Goal: Information Seeking & Learning: Check status

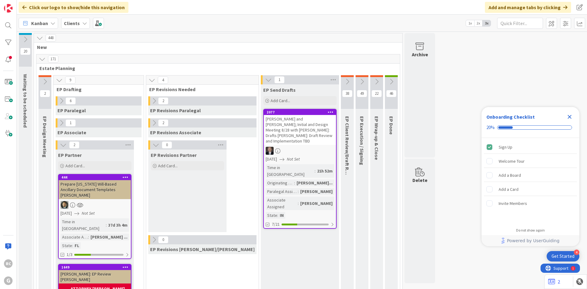
click at [265, 79] on icon at bounding box center [268, 79] width 7 height 7
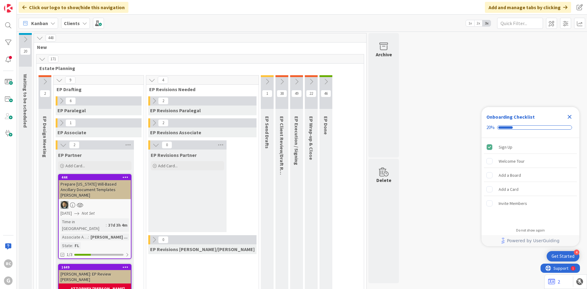
click at [70, 26] on span "Clients" at bounding box center [72, 23] width 16 height 7
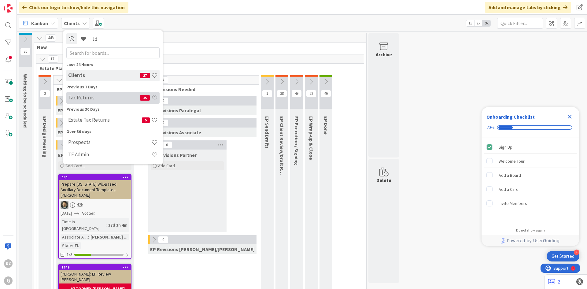
click at [92, 96] on h4 "Tax Returns" at bounding box center [104, 97] width 72 height 6
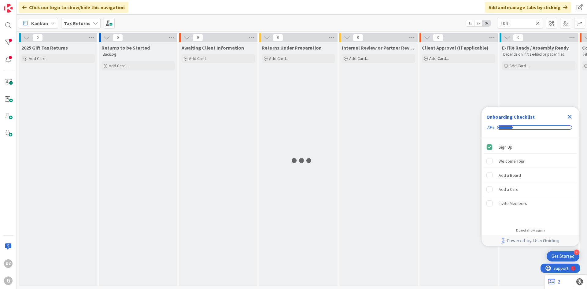
type input "1041"
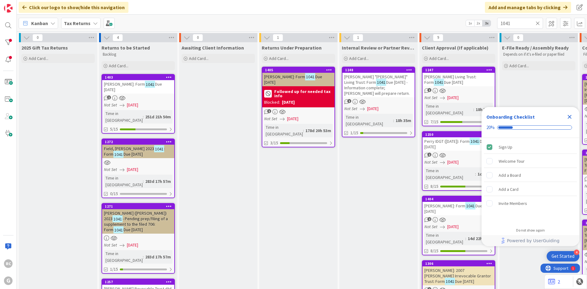
click at [361, 73] on div "Perry, Eugene D. "Sonny" Living Trust: Form 1041 Due 4/15/2025 - Information co…" at bounding box center [378, 85] width 72 height 24
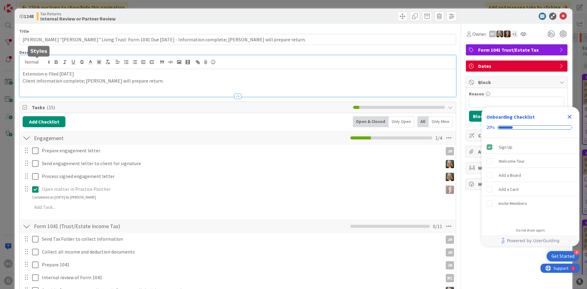
click at [24, 61] on div "Extension e-filed 4-13-25 Client information complete; Bobby will prepare retur…" at bounding box center [238, 75] width 436 height 41
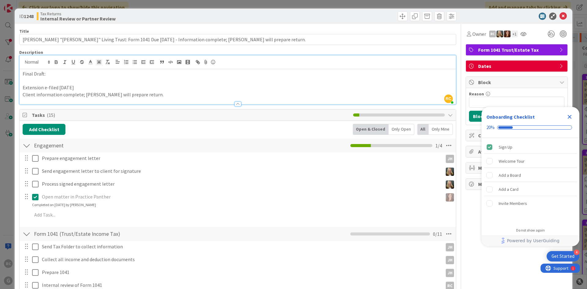
click at [65, 76] on p "Final Draft:" at bounding box center [238, 73] width 430 height 7
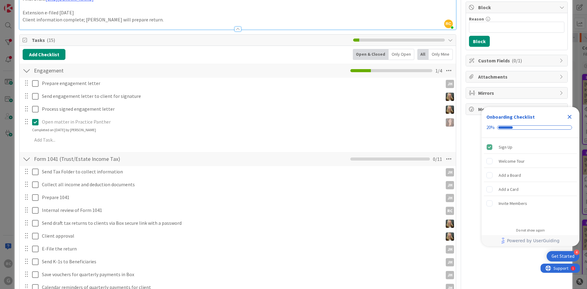
scroll to position [92, 0]
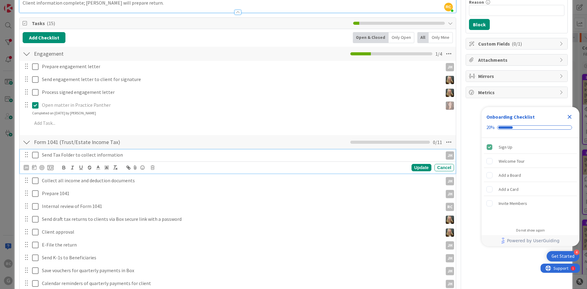
click at [36, 156] on icon at bounding box center [35, 154] width 6 height 7
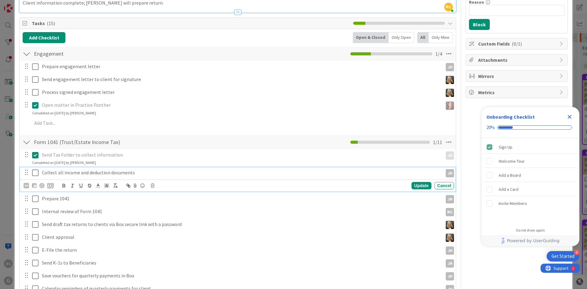
click at [37, 172] on icon at bounding box center [35, 172] width 6 height 7
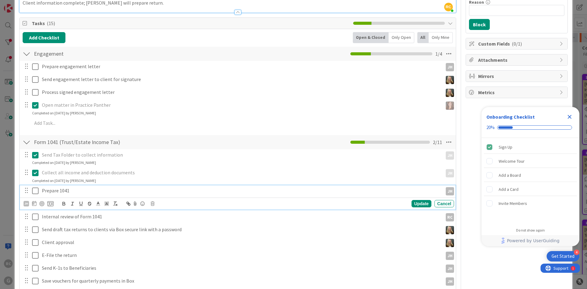
click at [37, 190] on icon at bounding box center [35, 190] width 6 height 7
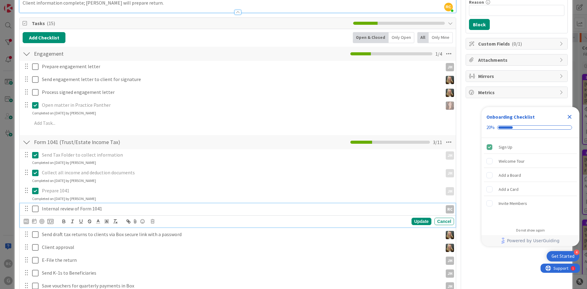
click at [35, 208] on icon at bounding box center [35, 208] width 6 height 7
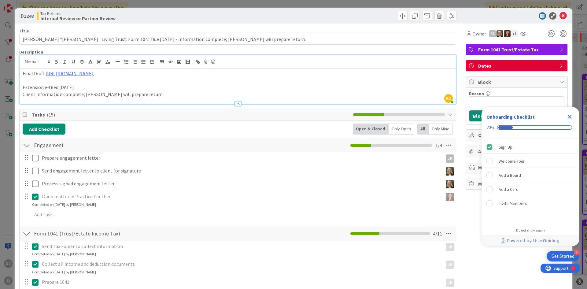
scroll to position [0, 0]
click at [559, 16] on icon at bounding box center [562, 16] width 7 height 7
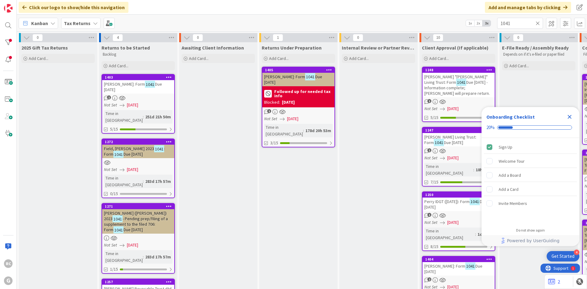
click at [455, 133] on div "Perry, Barbara J. Living Trust: Form 1041 Due 4/15/2025" at bounding box center [458, 139] width 72 height 13
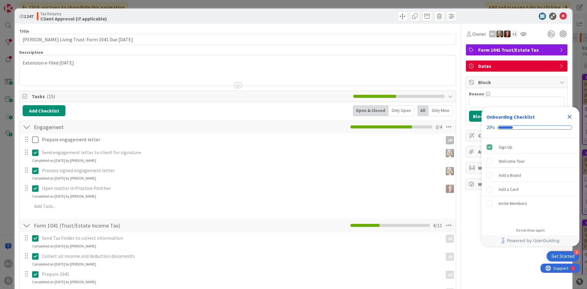
click at [23, 62] on p "Extension e-filed 4-11-25" at bounding box center [238, 62] width 430 height 7
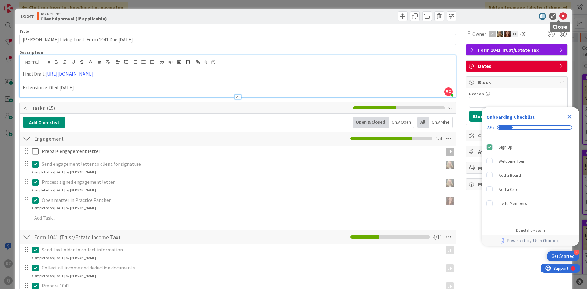
click at [559, 15] on icon at bounding box center [562, 16] width 7 height 7
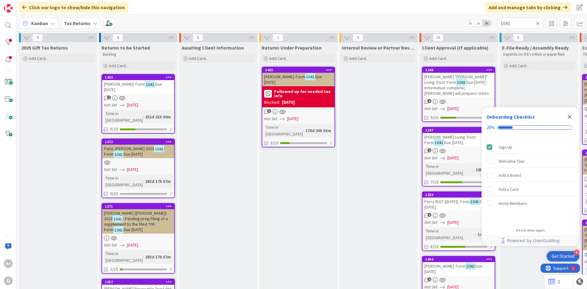
click at [570, 116] on icon "Close Checklist" at bounding box center [570, 117] width 4 height 4
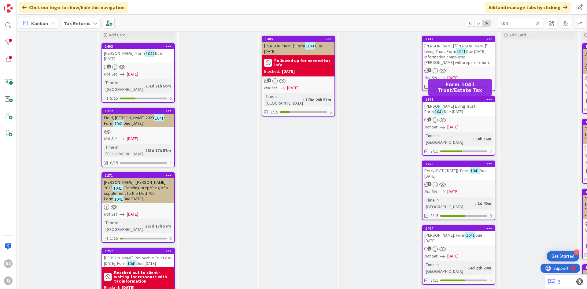
scroll to position [31, 0]
click at [454, 99] on div "1247" at bounding box center [459, 99] width 69 height 4
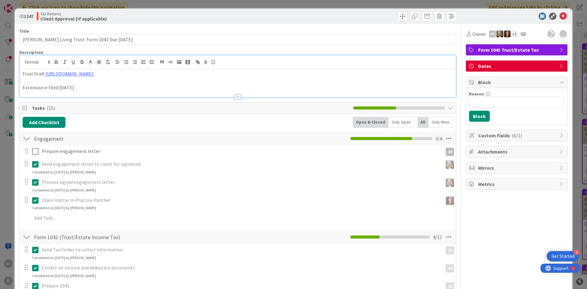
drag, startPoint x: 193, startPoint y: 63, endPoint x: 16, endPoint y: 66, distance: 177.3
click at [200, 80] on p at bounding box center [238, 80] width 430 height 7
drag, startPoint x: 186, startPoint y: 76, endPoint x: 47, endPoint y: 74, distance: 139.7
click at [47, 74] on p "Final Draft: https://gwtrust.box.com/s/4lywv9tvua9flw2ud0zefttquzfbwmn4" at bounding box center [238, 73] width 430 height 7
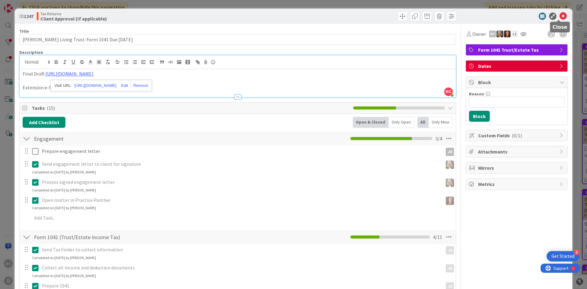
click at [559, 13] on icon at bounding box center [562, 16] width 7 height 7
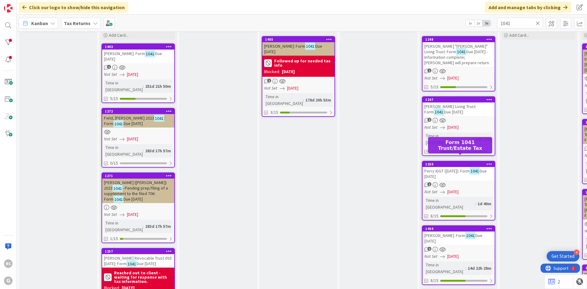
click at [445, 162] on div "1250" at bounding box center [459, 164] width 69 height 4
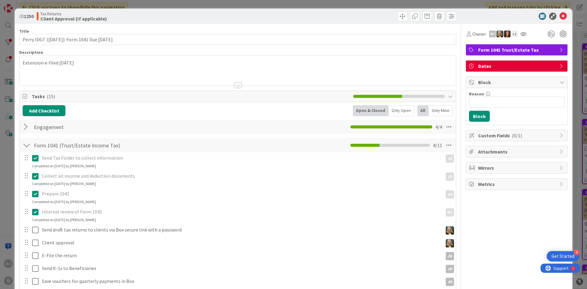
click at [24, 61] on div "Extension e-filed 4-13-25" at bounding box center [238, 70] width 436 height 30
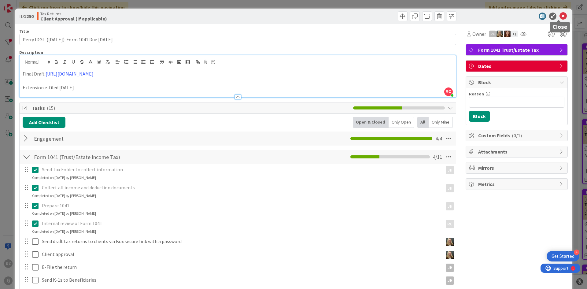
click at [560, 18] on icon at bounding box center [562, 16] width 7 height 7
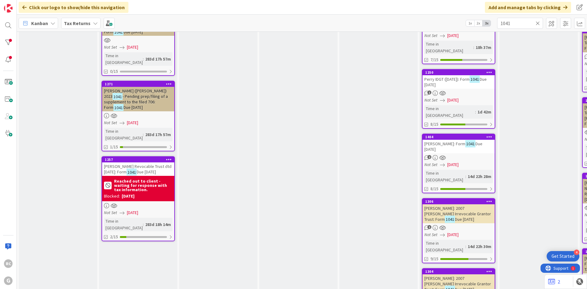
scroll to position [183, 0]
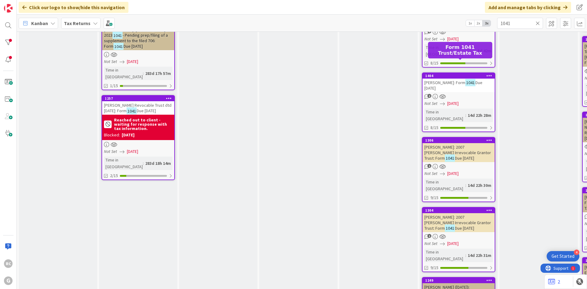
click at [456, 74] on div "1404" at bounding box center [459, 76] width 69 height 4
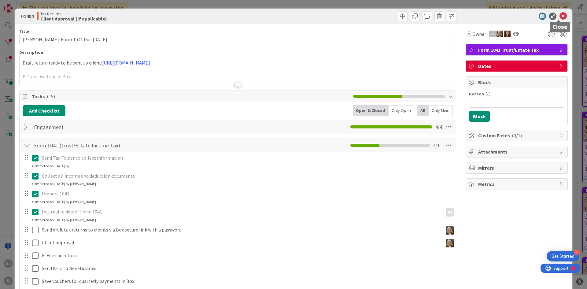
click at [559, 16] on icon at bounding box center [562, 16] width 7 height 7
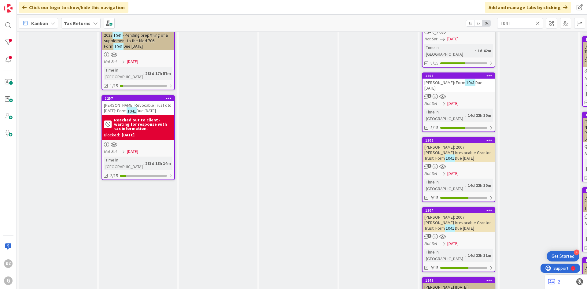
click at [457, 143] on div "Schweitzer, Roy K.: 2007 Schweitzer Irrevocable Grantor Trust: Form 1041 Due 4/…" at bounding box center [458, 152] width 72 height 19
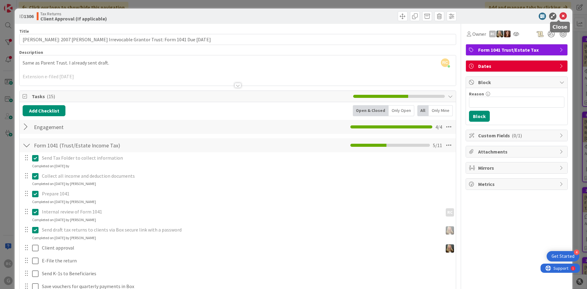
click at [559, 16] on icon at bounding box center [562, 16] width 7 height 7
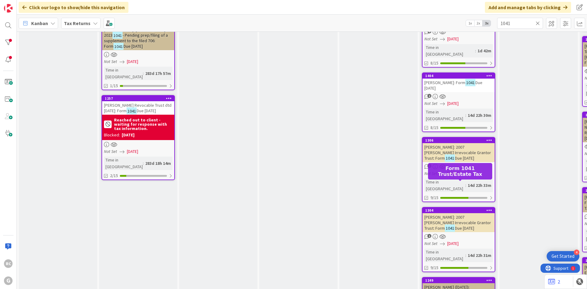
click at [451, 208] on div "1304" at bounding box center [459, 210] width 69 height 4
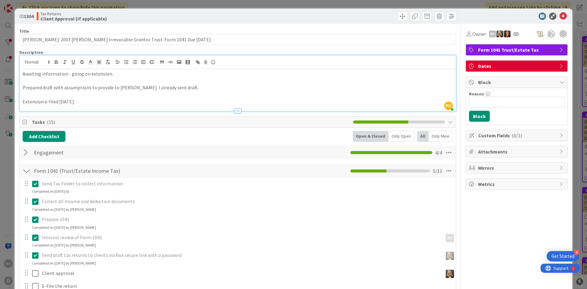
click at [46, 69] on div "RC Robert Carroll just joined Awaiting information - going on extension. Prepar…" at bounding box center [238, 83] width 436 height 56
click at [23, 74] on p "Awaiting information - going on extension." at bounding box center [238, 73] width 430 height 7
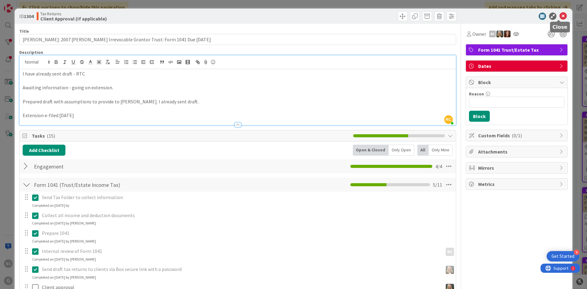
click at [560, 15] on icon at bounding box center [562, 16] width 7 height 7
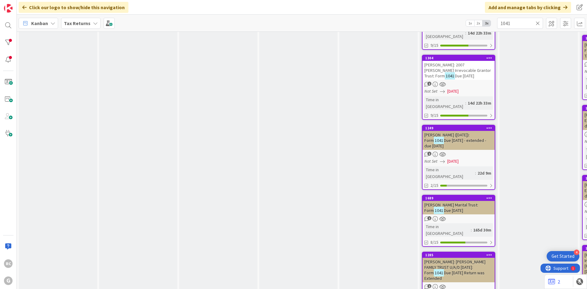
scroll to position [336, 0]
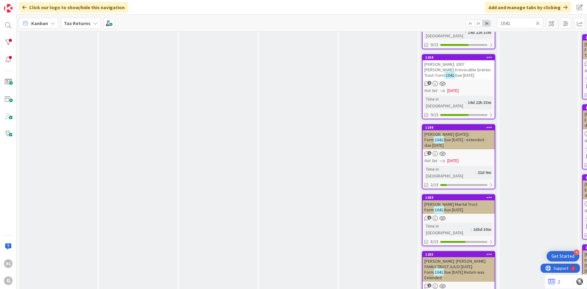
click at [443, 131] on span "Perry ILIT (12/20/2002): Form" at bounding box center [446, 136] width 45 height 11
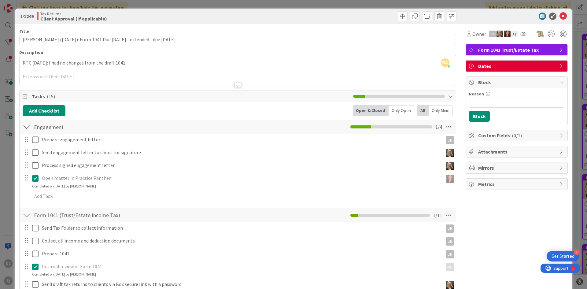
click at [21, 62] on div "RC Robert Carroll just joined RTC 9/4/25: I had no changes from the draft 1041.…" at bounding box center [238, 70] width 436 height 30
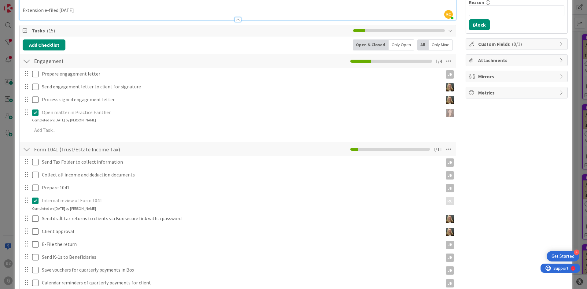
scroll to position [92, 0]
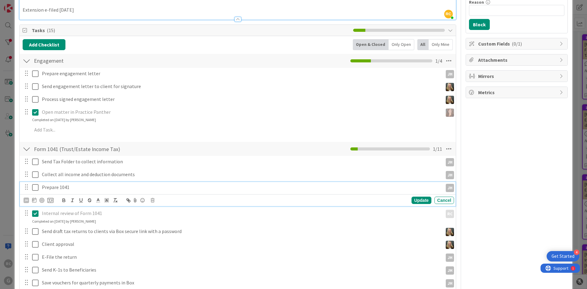
click at [36, 187] on icon at bounding box center [35, 187] width 6 height 7
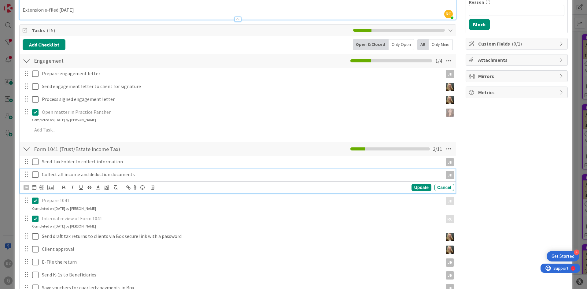
click at [36, 178] on icon at bounding box center [35, 174] width 6 height 7
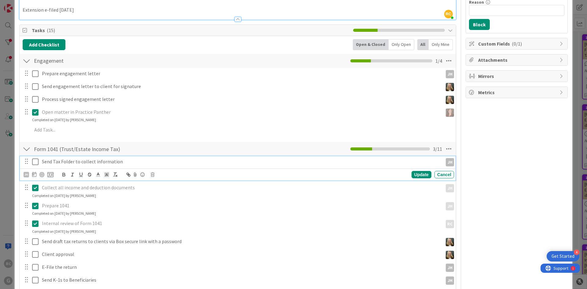
click at [34, 163] on icon at bounding box center [35, 161] width 6 height 7
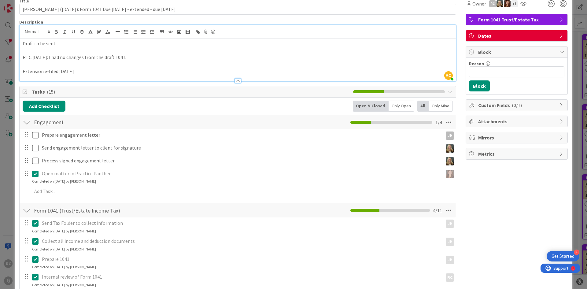
scroll to position [0, 0]
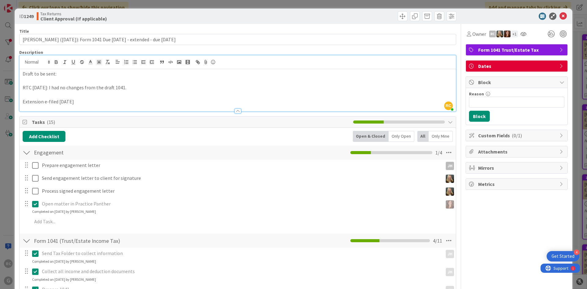
click at [77, 71] on p "Draft to be sent:" at bounding box center [238, 73] width 430 height 7
drag, startPoint x: 80, startPoint y: 77, endPoint x: 0, endPoint y: 77, distance: 80.1
click at [0, 77] on div "ID 1249 Tax Returns Client Approval (If applicable) Title 73 / 128 Perry ILIT (…" at bounding box center [293, 144] width 587 height 289
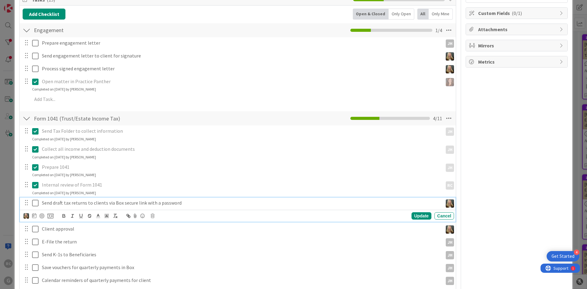
click at [35, 204] on icon at bounding box center [35, 202] width 6 height 7
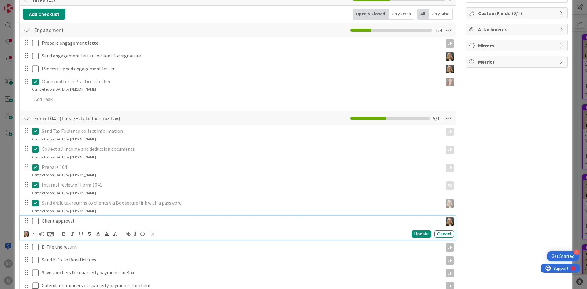
click at [36, 219] on icon at bounding box center [35, 220] width 6 height 7
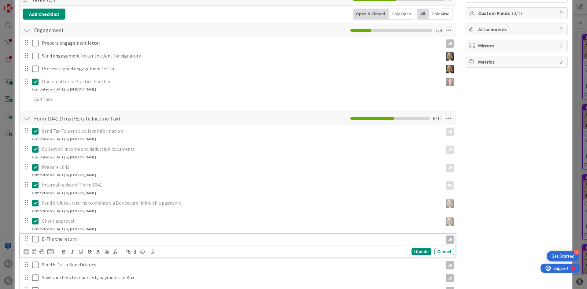
click at [36, 237] on icon at bounding box center [35, 238] width 6 height 7
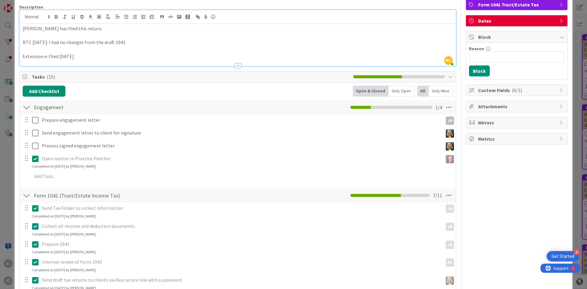
scroll to position [0, 0]
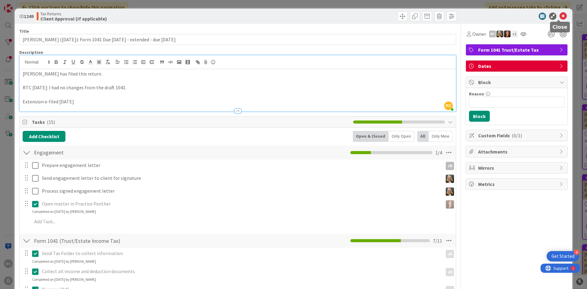
click at [559, 18] on icon at bounding box center [562, 16] width 7 height 7
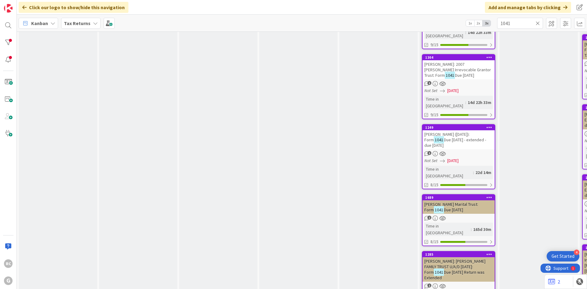
scroll to position [397, 0]
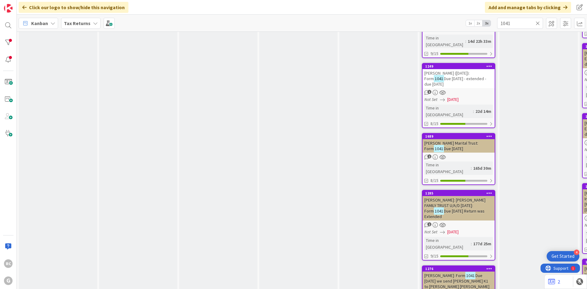
click at [448, 139] on div "O'Neill, Clement G. Marital Trust: Form 1041 Due 4/15/2025" at bounding box center [458, 145] width 72 height 13
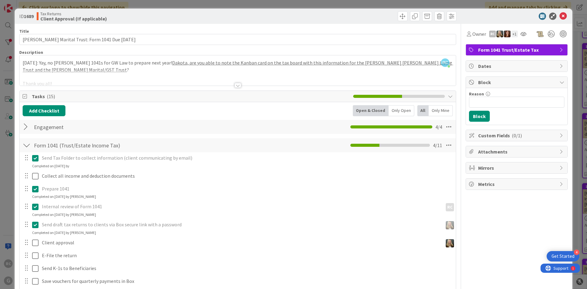
click at [24, 62] on div "RC Robert Carroll just joined 5/8/25: Yay, no O’Neill 1041s for GW Law to prepa…" at bounding box center [238, 70] width 436 height 30
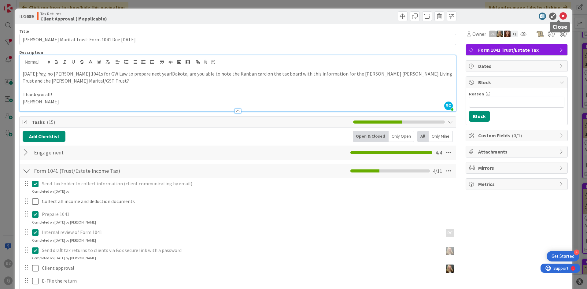
click at [559, 16] on icon at bounding box center [562, 16] width 7 height 7
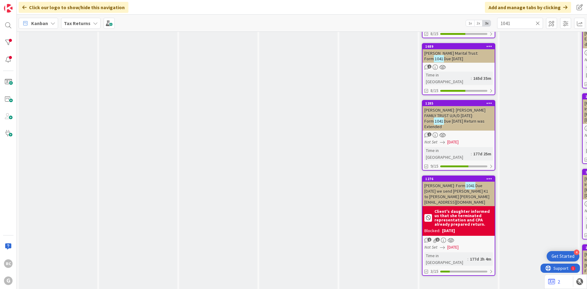
scroll to position [489, 0]
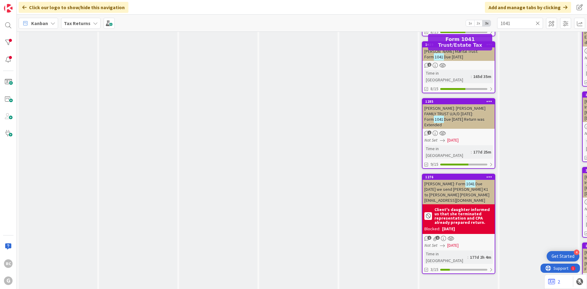
click at [457, 99] on div "1285" at bounding box center [459, 101] width 69 height 4
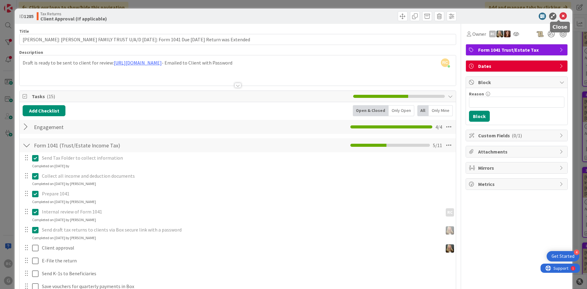
click at [561, 15] on icon at bounding box center [562, 16] width 7 height 7
